Goal: Task Accomplishment & Management: Use online tool/utility

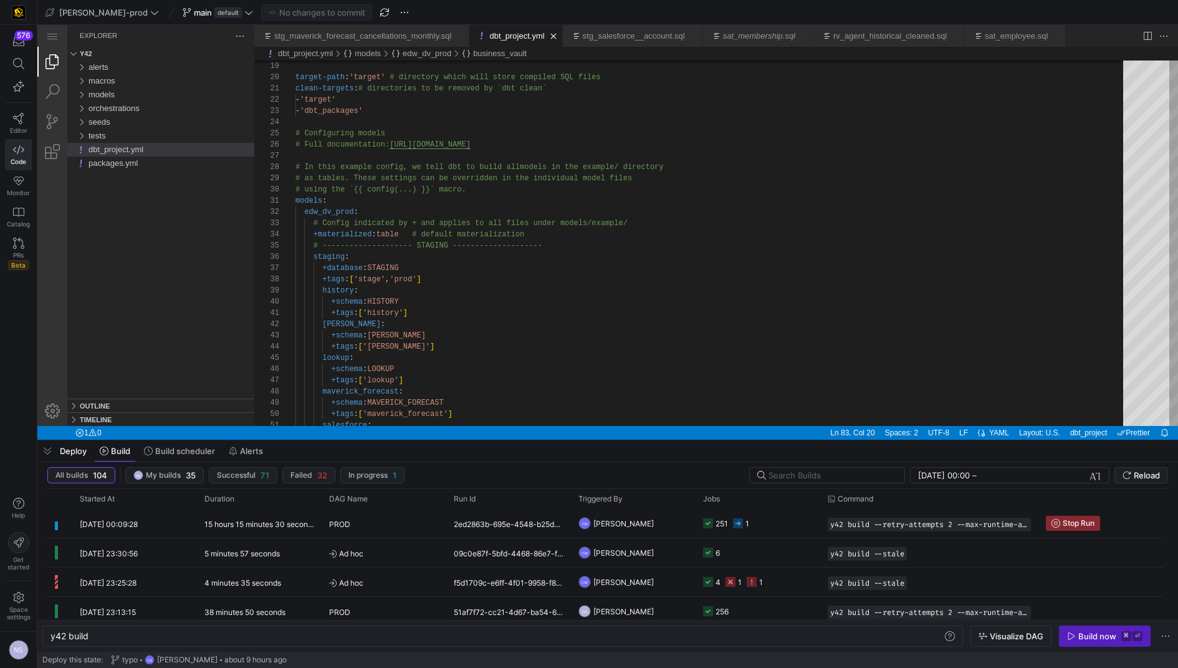
scroll to position [0, 37]
